Goal: Task Accomplishment & Management: Manage account settings

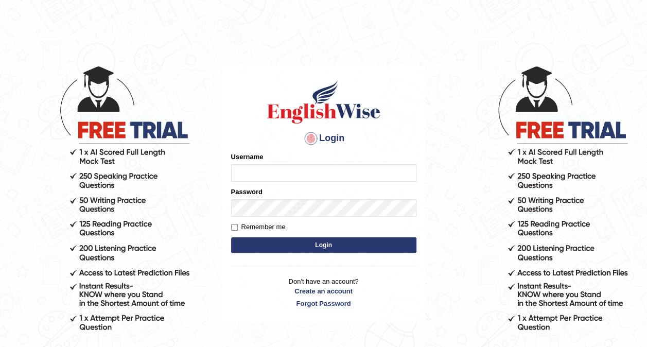
type input "Srinivasarao"
click at [267, 248] on button "Login" at bounding box center [323, 244] width 185 height 15
